Goal: Transaction & Acquisition: Download file/media

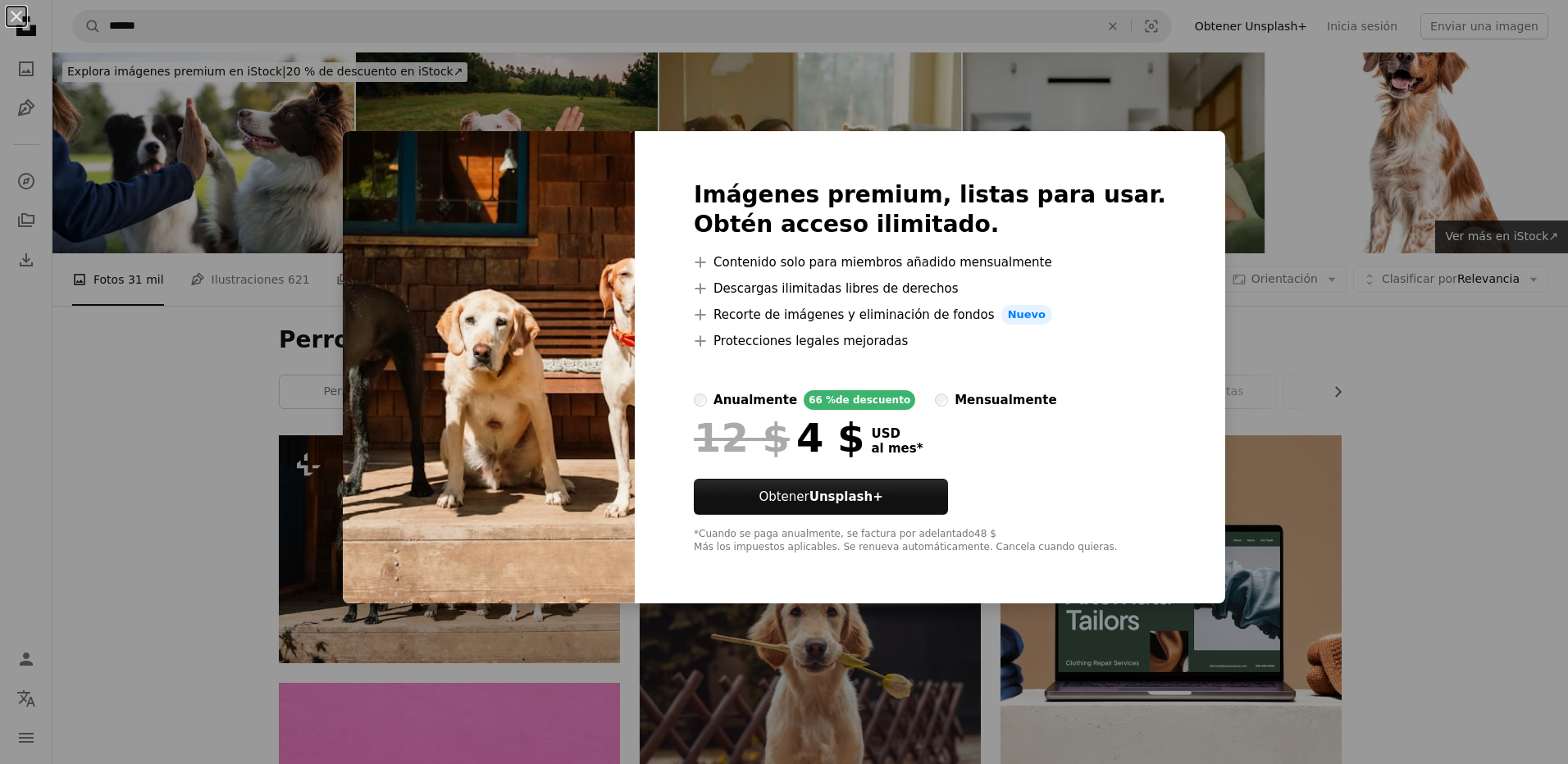
click at [1406, 183] on div "An X shape Imágenes premium, listas para usar. Obtén acceso ilimitado. A plus s…" at bounding box center [784, 382] width 1568 height 764
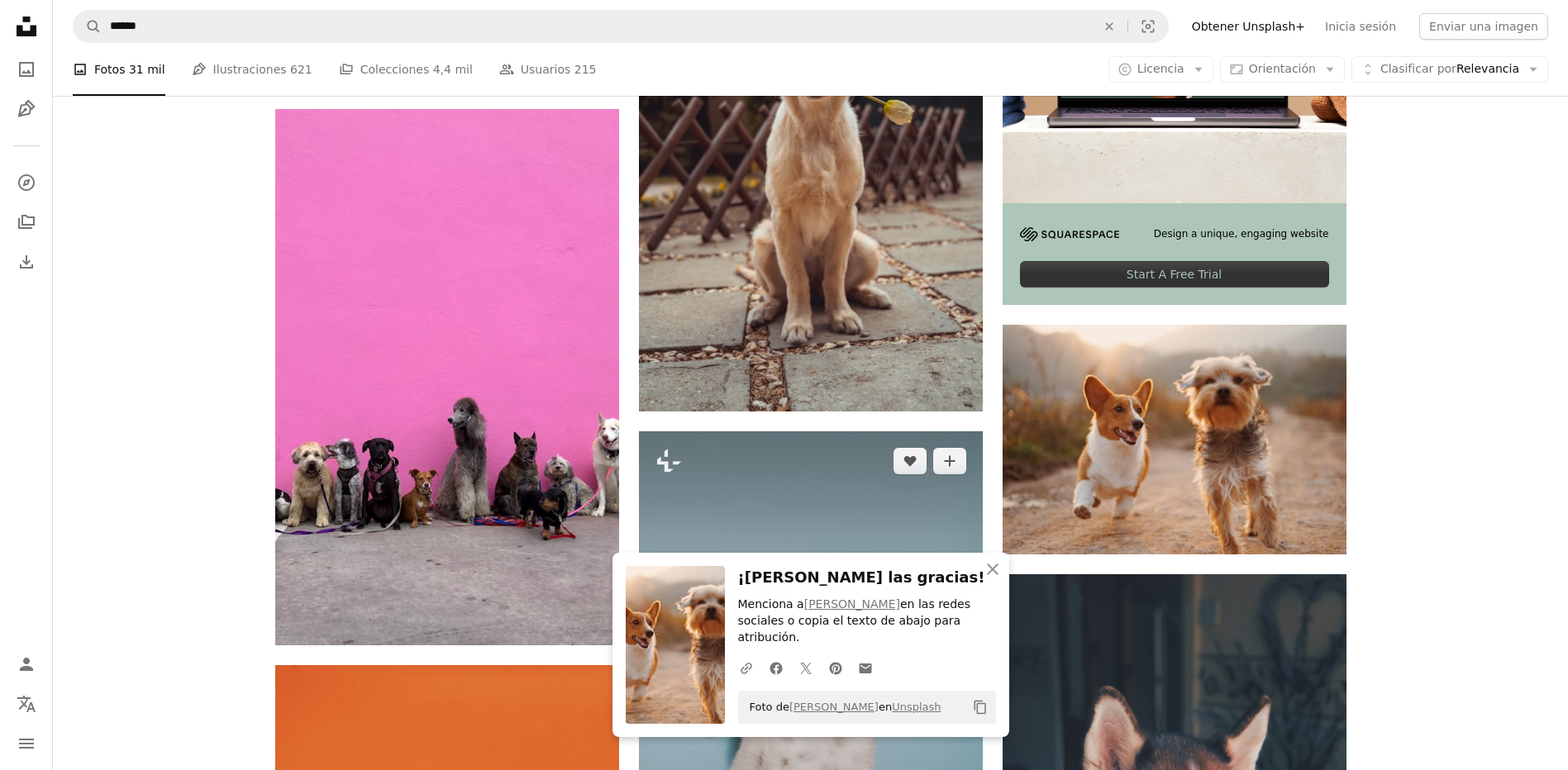
scroll to position [579, 0]
